Goal: Information Seeking & Learning: Learn about a topic

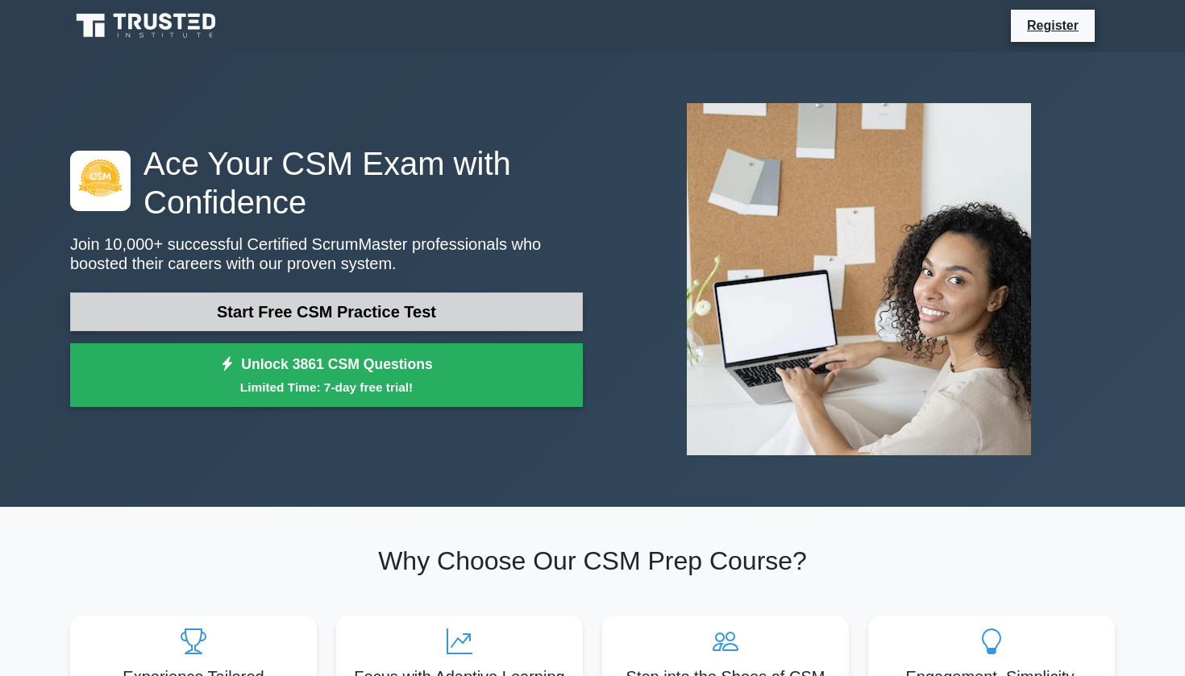
click at [422, 310] on link "Start Free CSM Practice Test" at bounding box center [326, 312] width 513 height 39
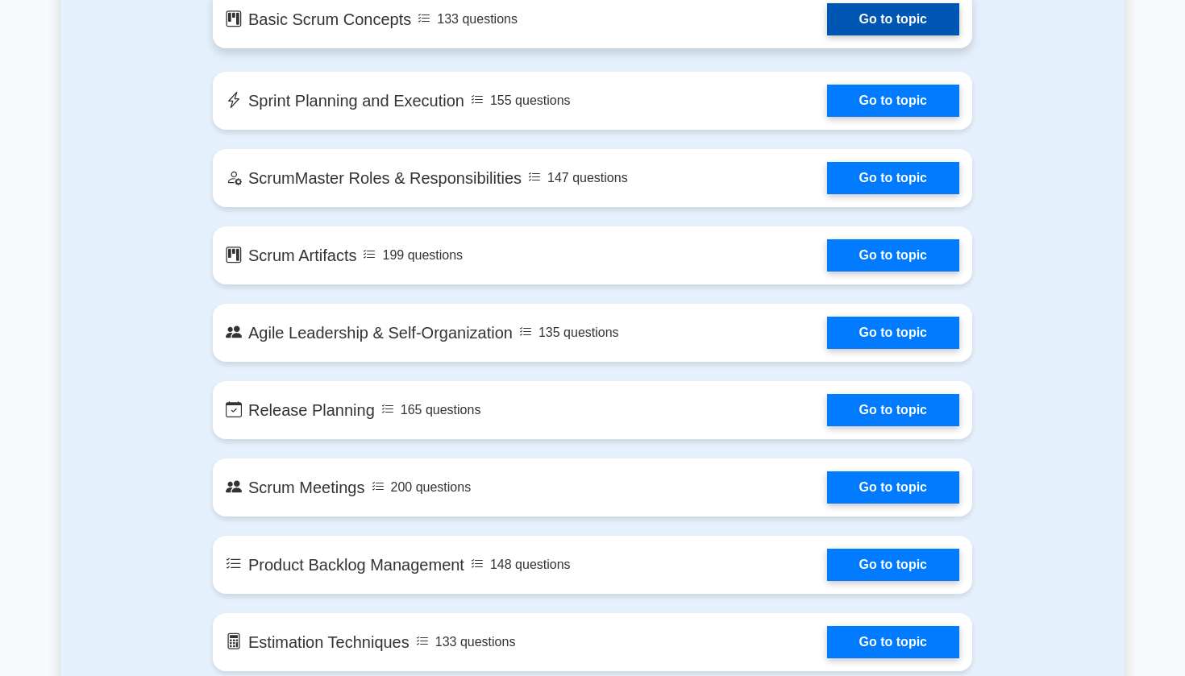
scroll to position [965, 0]
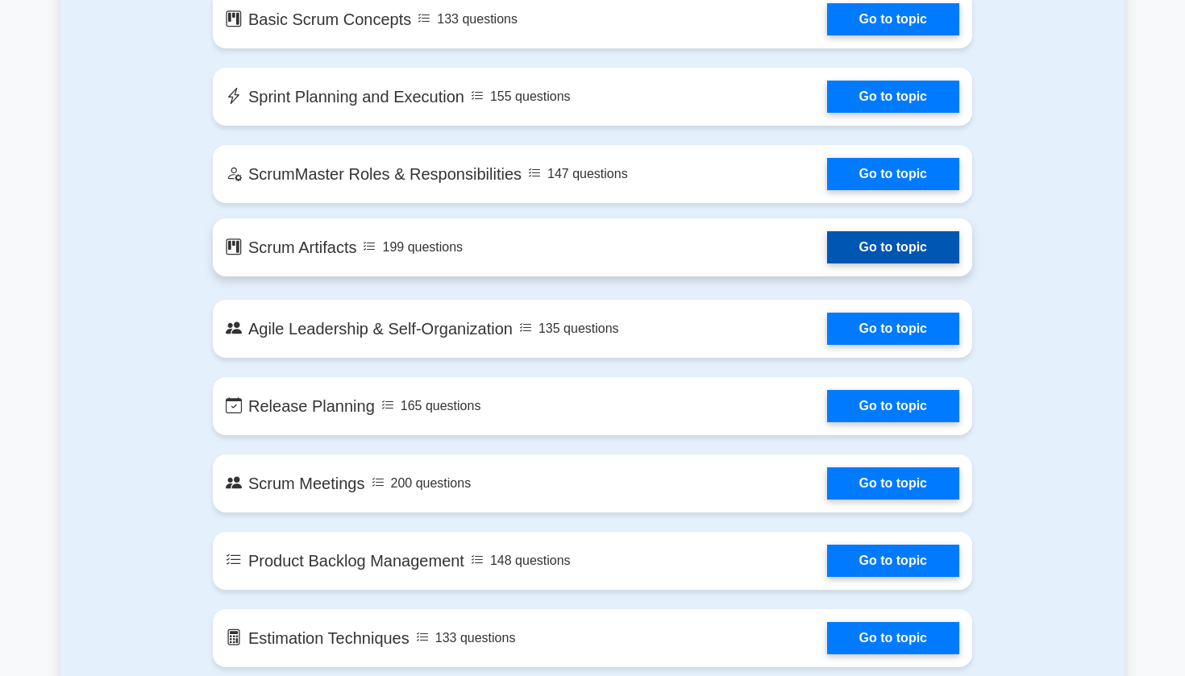
click at [827, 256] on link "Go to topic" at bounding box center [893, 247] width 132 height 32
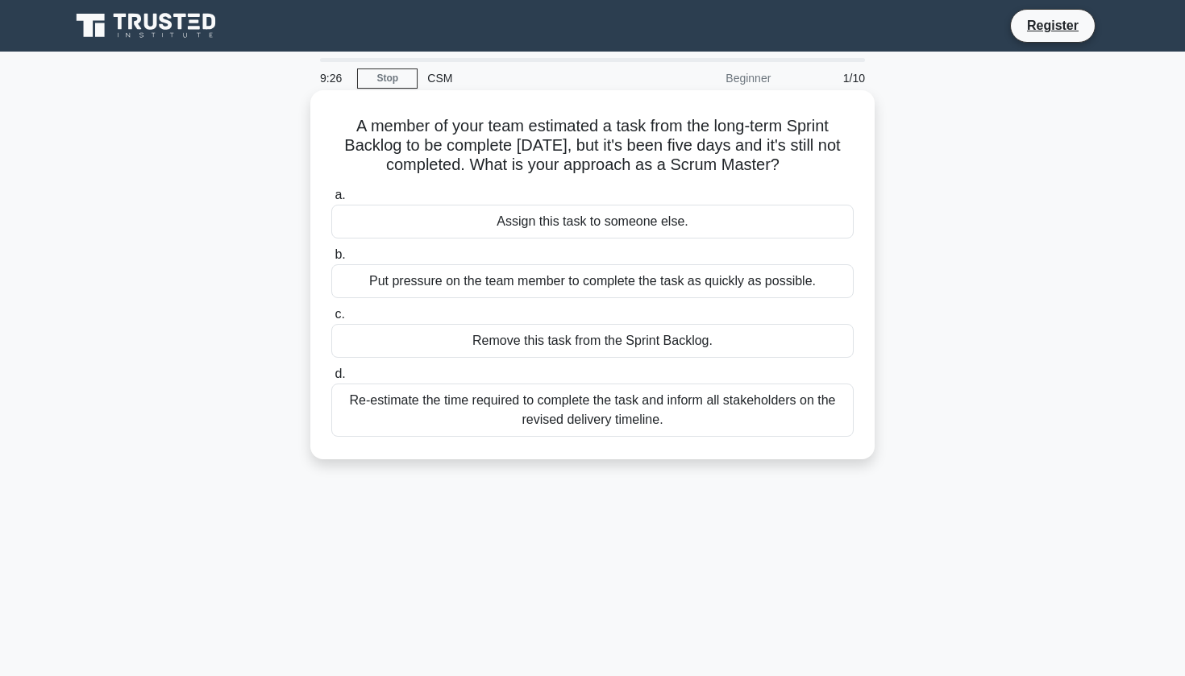
click at [587, 406] on div "Re-estimate the time required to complete the task and inform all stakeholders …" at bounding box center [592, 410] width 522 height 53
click at [331, 380] on input "d. Re-estimate the time required to complete the task and inform all stakeholde…" at bounding box center [331, 374] width 0 height 10
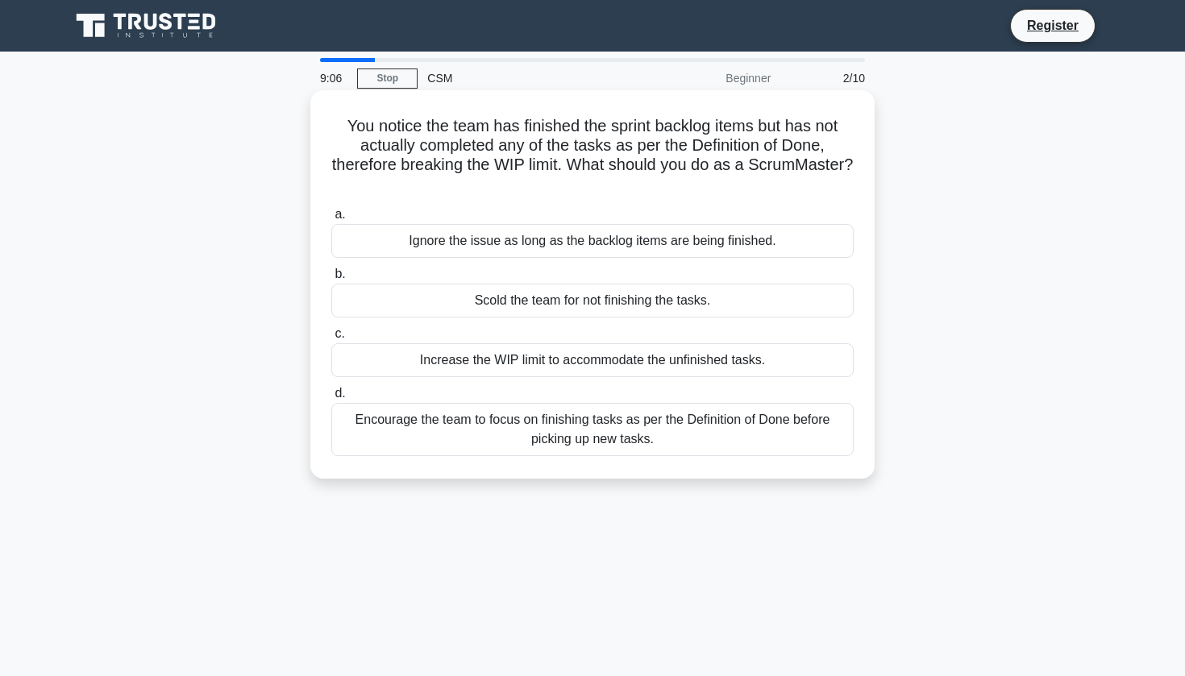
click at [603, 441] on div "Encourage the team to focus on finishing tasks as per the Definition of Done be…" at bounding box center [592, 429] width 522 height 53
click at [331, 399] on input "d. Encourage the team to focus on finishing tasks as per the Definition of Done…" at bounding box center [331, 394] width 0 height 10
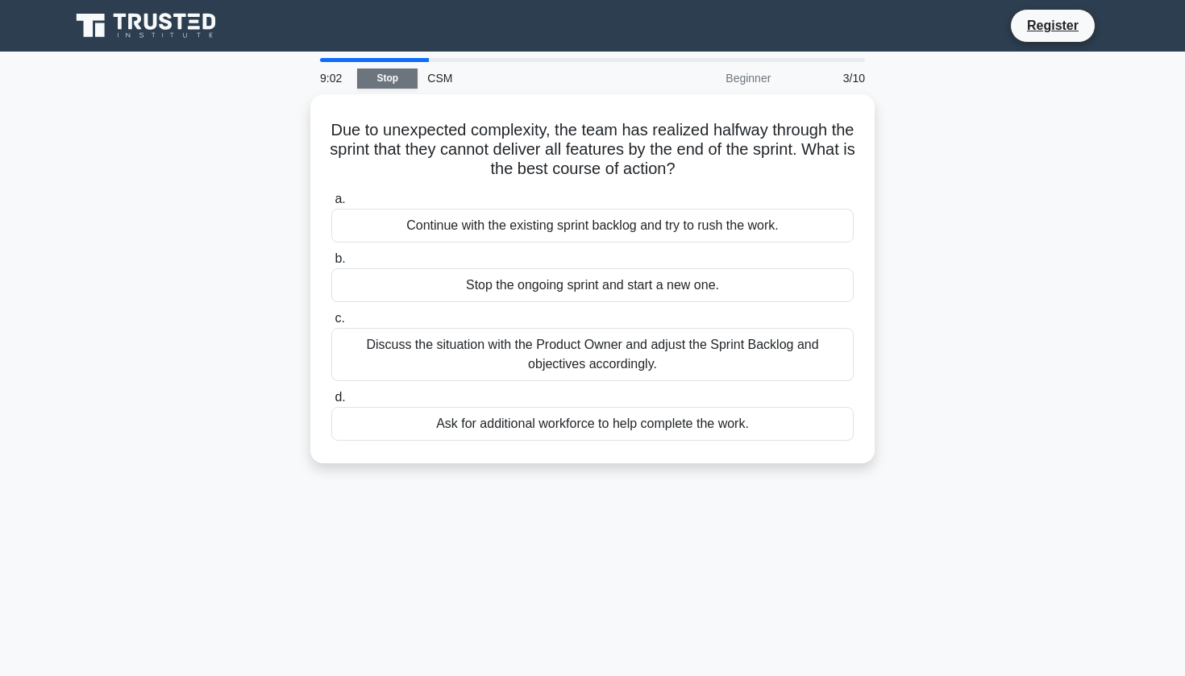
click at [399, 81] on link "Stop" at bounding box center [387, 79] width 60 height 20
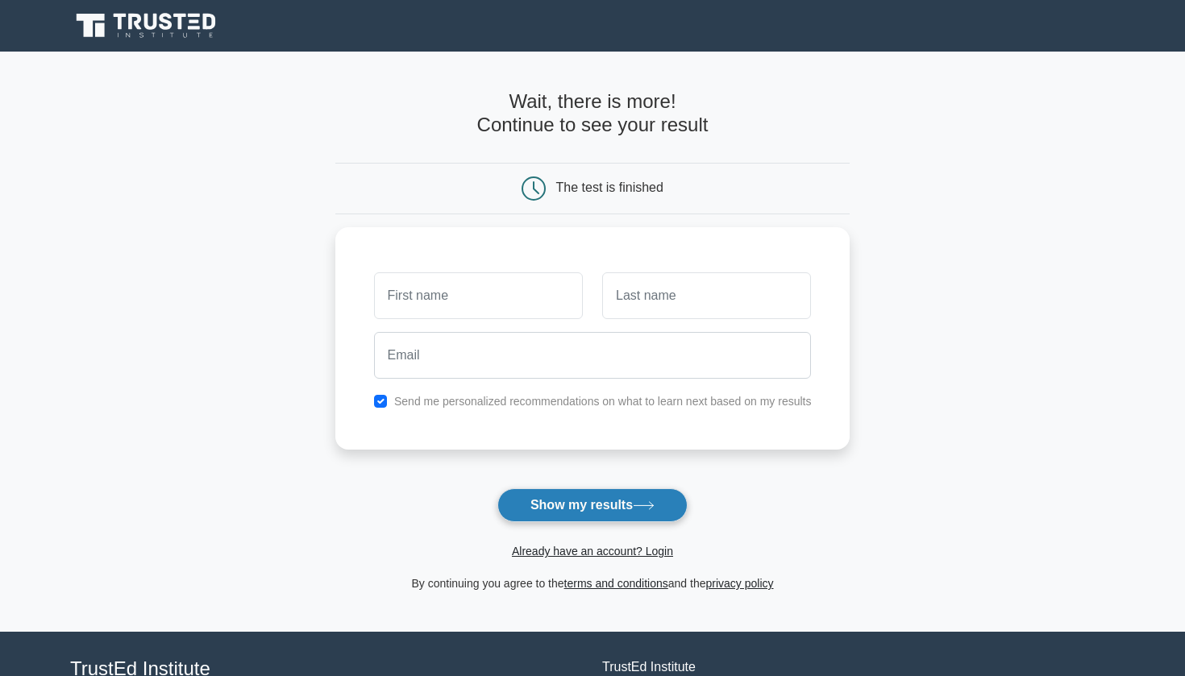
click at [599, 508] on button "Show my results" at bounding box center [592, 506] width 190 height 34
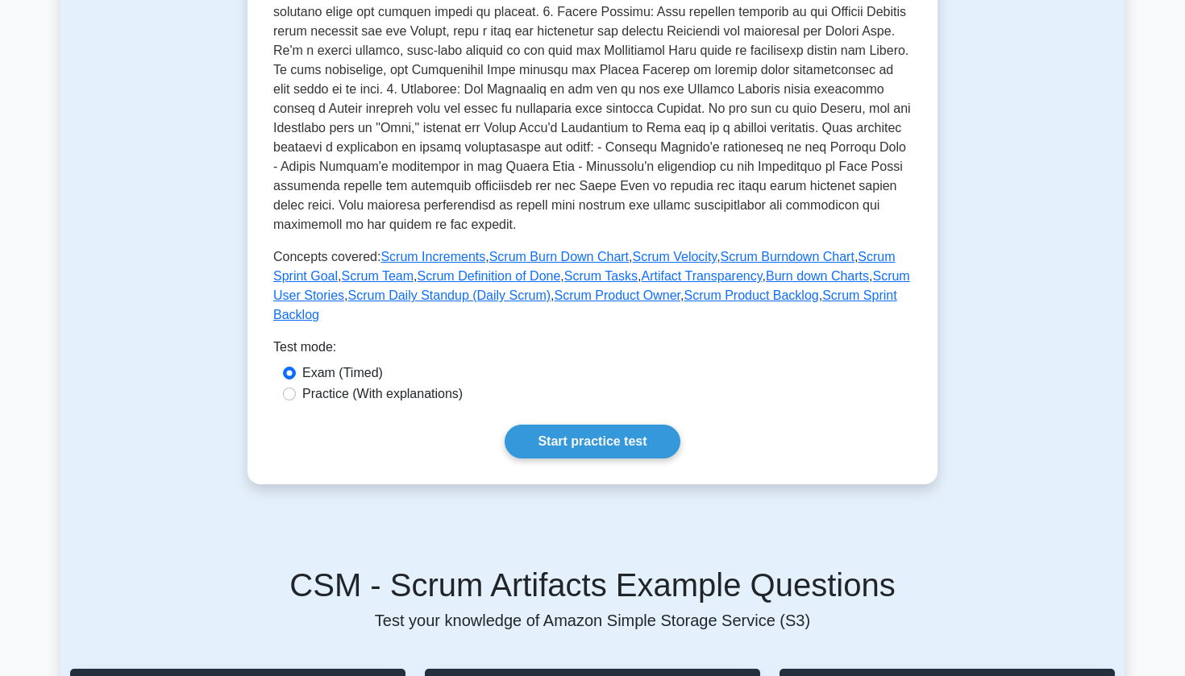
scroll to position [499, 0]
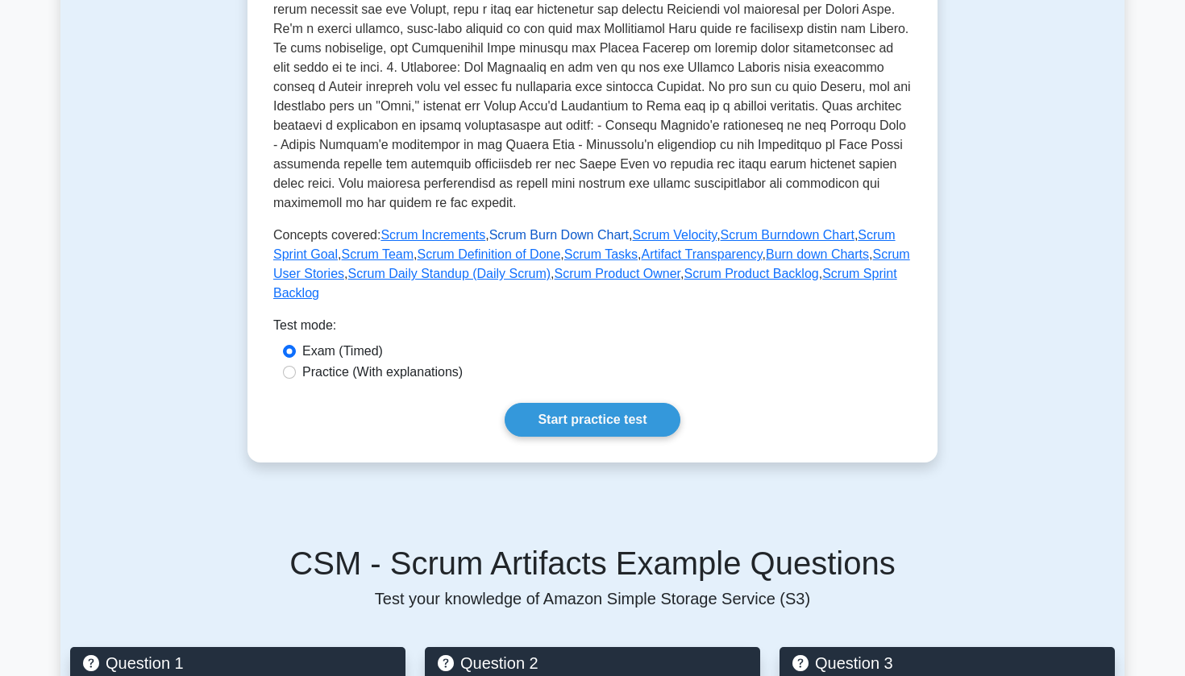
click at [580, 238] on link "Scrum Burn Down Chart" at bounding box center [558, 235] width 139 height 14
